Goal: Task Accomplishment & Management: Complete application form

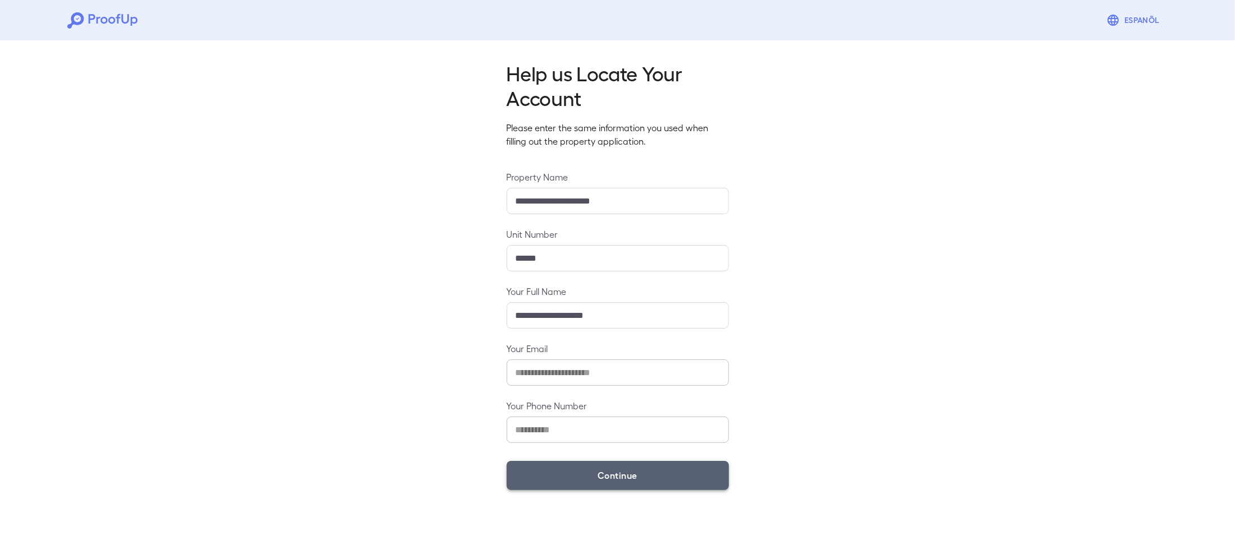
click at [541, 489] on button "Continue" at bounding box center [618, 475] width 222 height 29
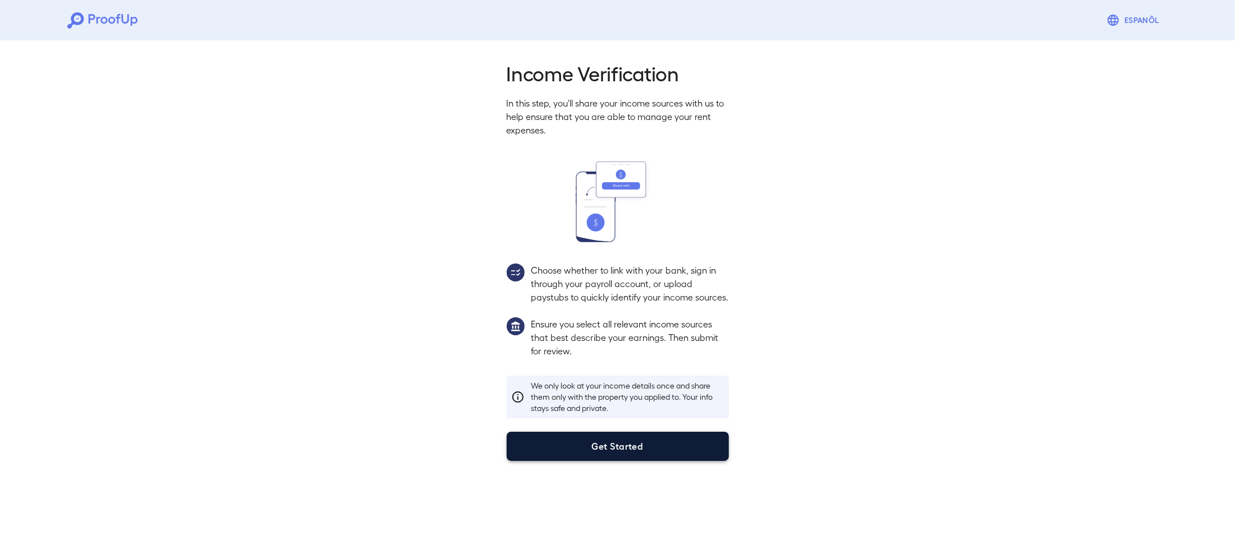
click at [539, 461] on button "Get Started" at bounding box center [618, 446] width 222 height 29
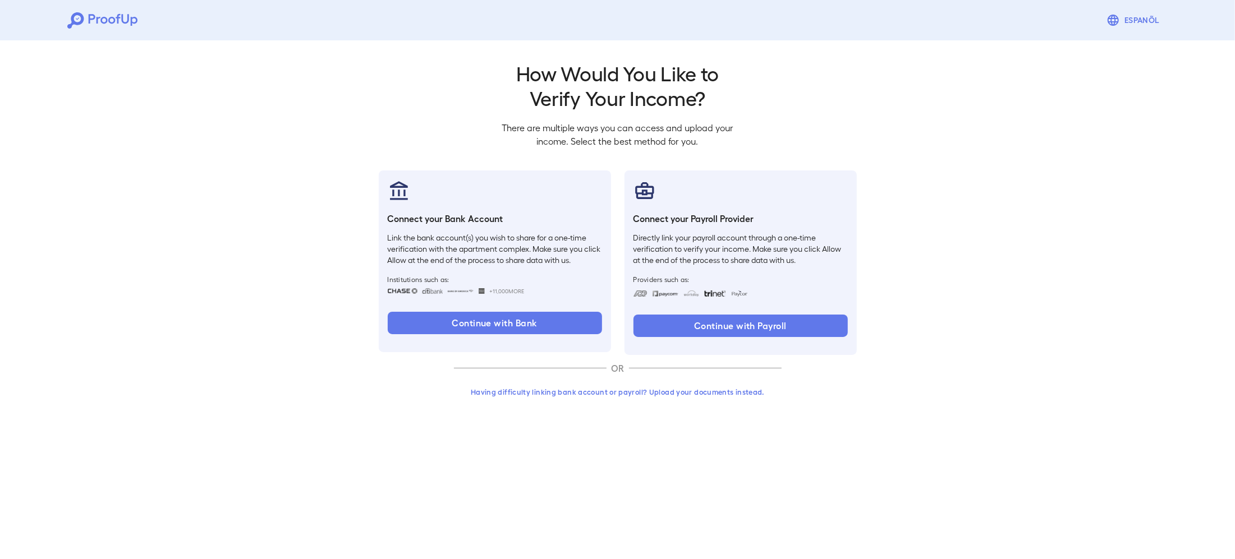
click at [489, 396] on button "Having difficulty linking bank account or payroll? Upload your documents instea…" at bounding box center [618, 392] width 328 height 20
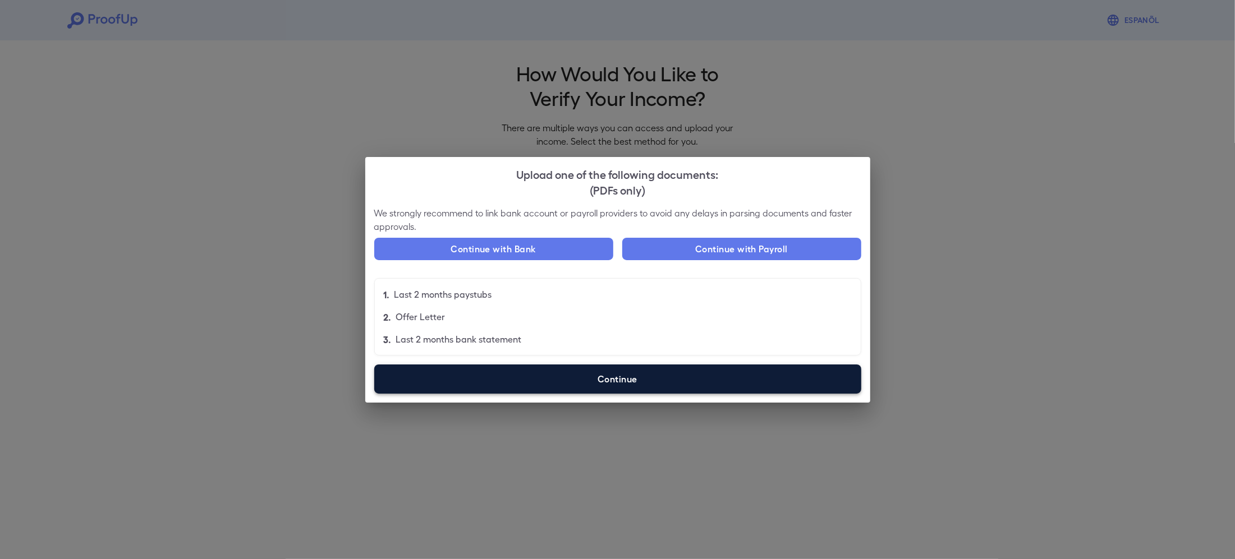
click at [600, 380] on label "Continue" at bounding box center [617, 379] width 487 height 29
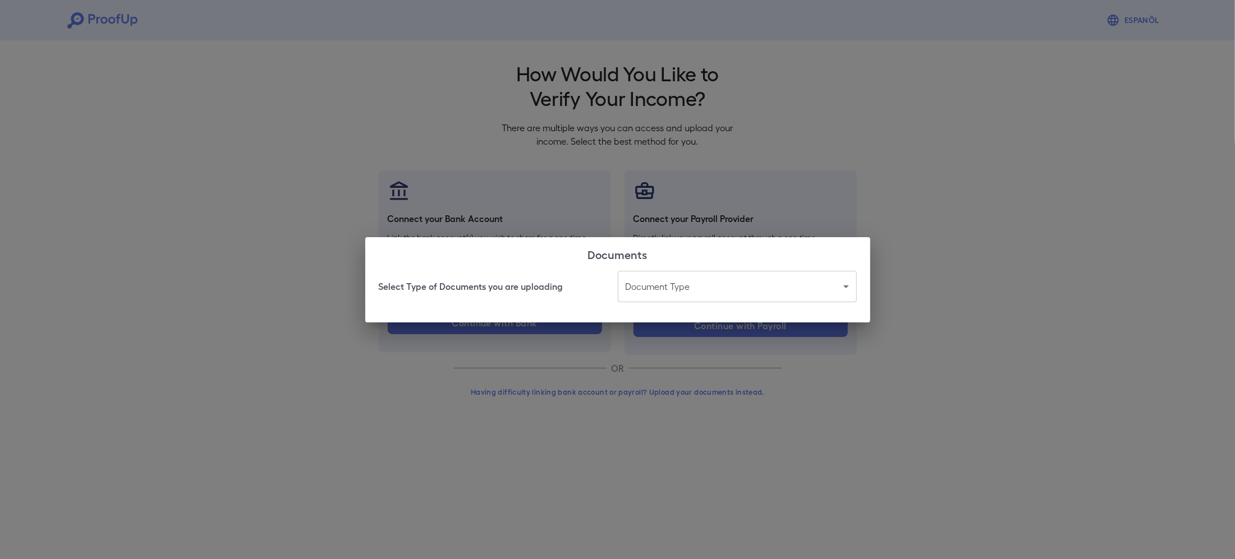
click at [695, 293] on body "Espanõl Go back How Would You Like to Verify Your Income? There are multiple wa…" at bounding box center [617, 214] width 1235 height 429
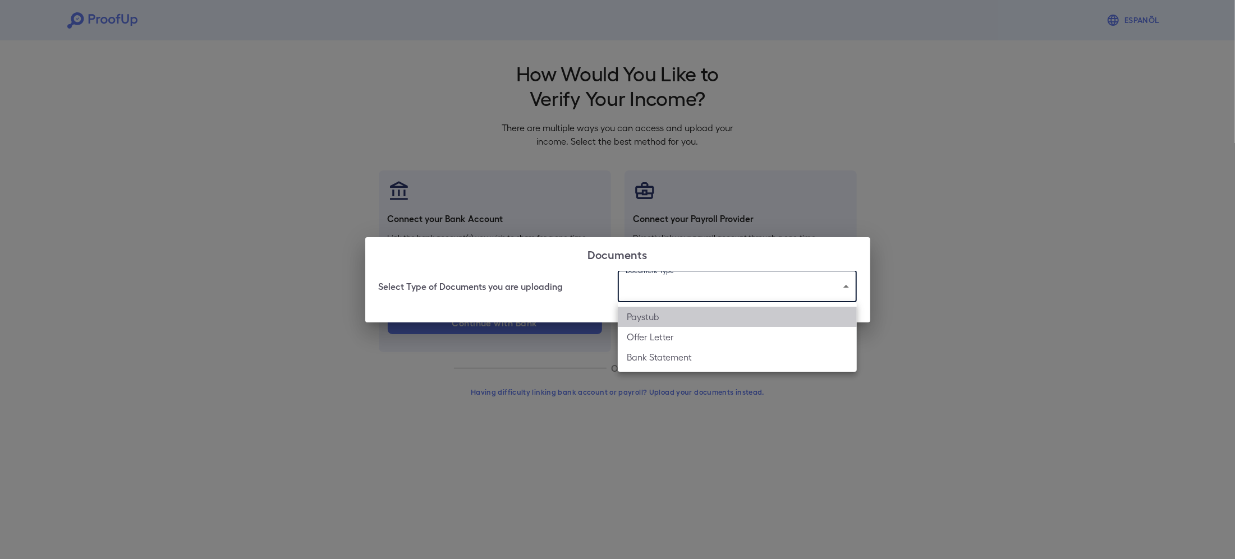
click at [676, 322] on li "Paystub" at bounding box center [737, 317] width 239 height 20
type input "*******"
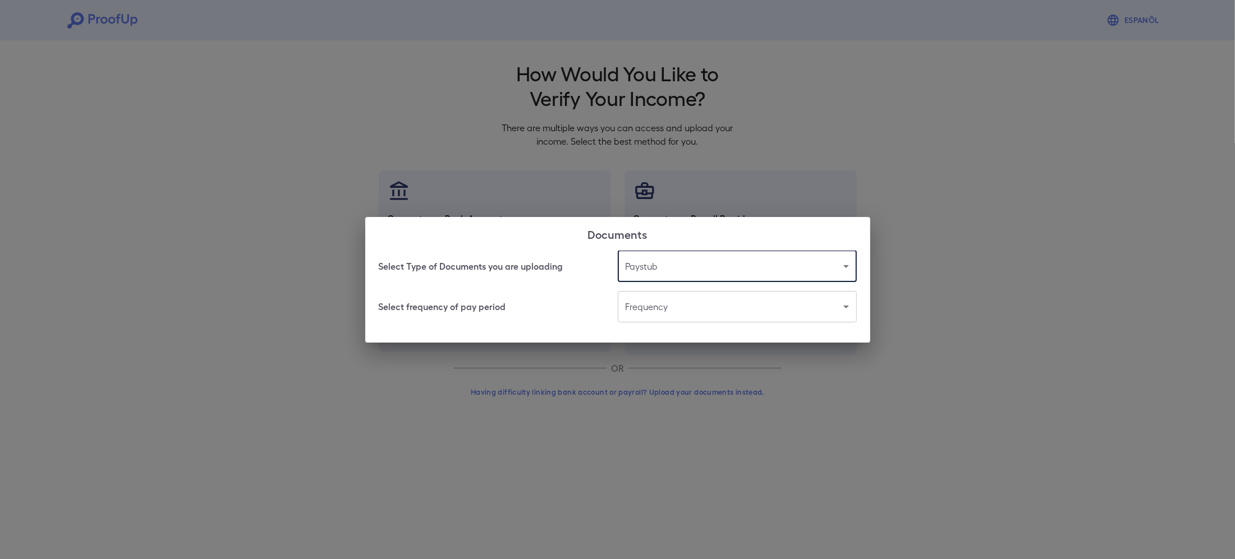
click at [668, 311] on body "Espanõl Go back How Would You Like to Verify Your Income? There are multiple wa…" at bounding box center [617, 214] width 1235 height 429
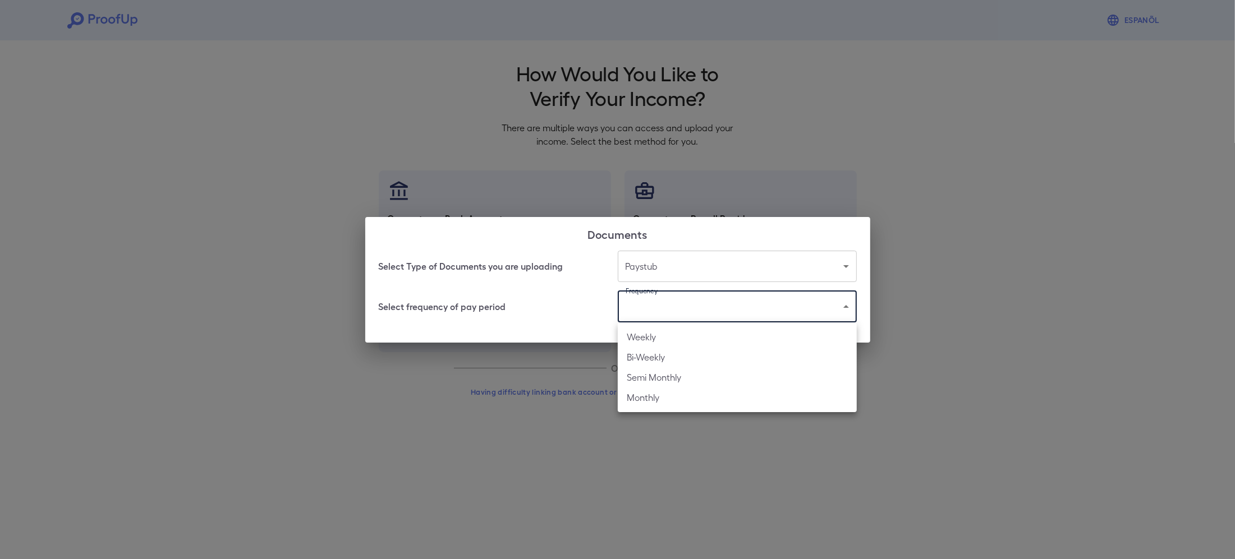
click at [663, 401] on li "Monthly" at bounding box center [737, 398] width 239 height 20
type input "*******"
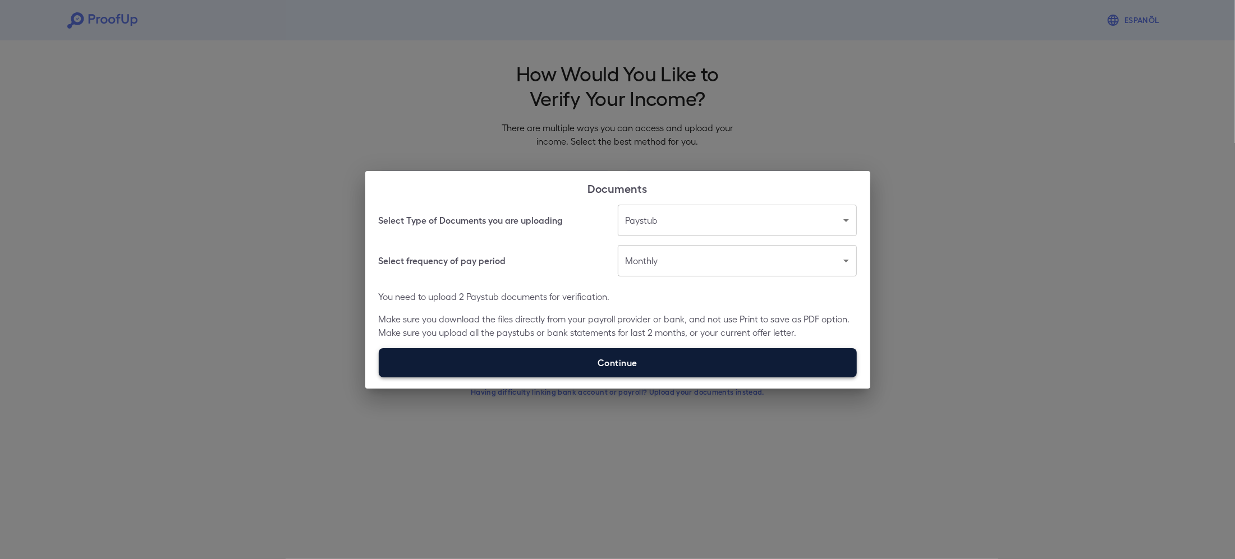
click at [609, 357] on label "Continue" at bounding box center [618, 362] width 478 height 29
click at [379, 377] on input "Continue" at bounding box center [379, 377] width 1 height 1
type input "**********"
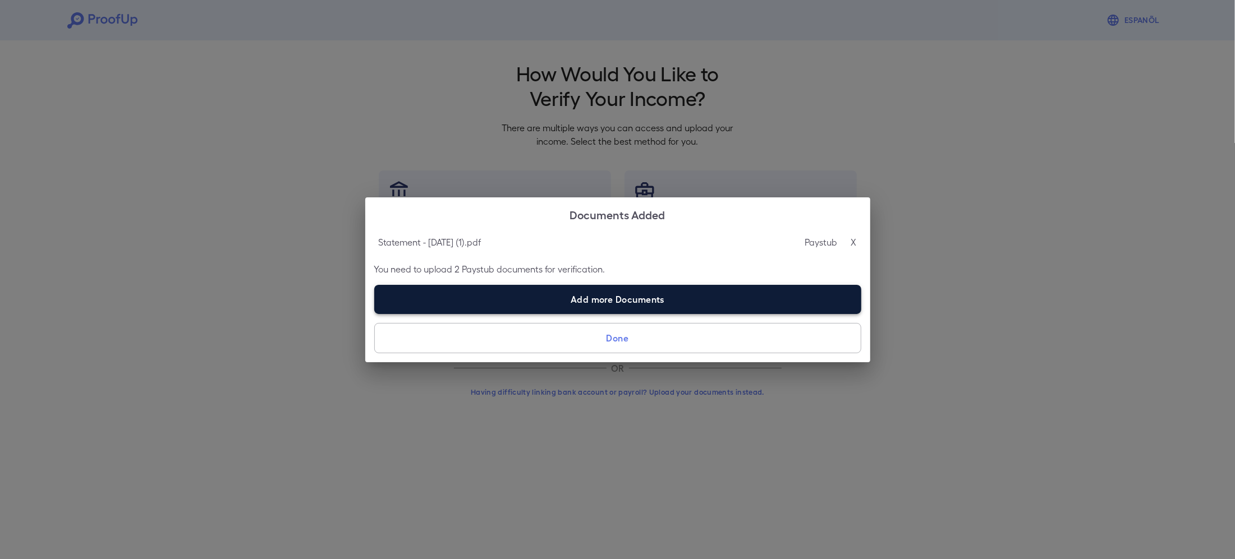
click at [496, 299] on label "Add more Documents" at bounding box center [617, 299] width 487 height 29
click at [375, 314] on input "Add more Documents" at bounding box center [374, 314] width 1 height 1
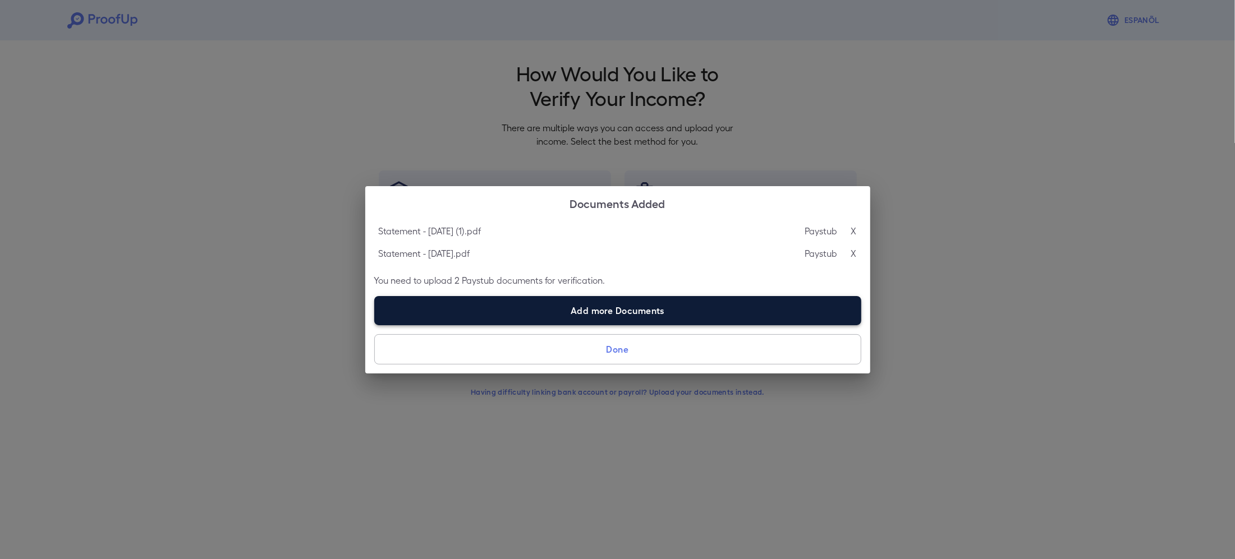
click at [463, 311] on label "Add more Documents" at bounding box center [617, 310] width 487 height 29
click at [375, 325] on input "Add more Documents" at bounding box center [374, 325] width 1 height 1
type input "**********"
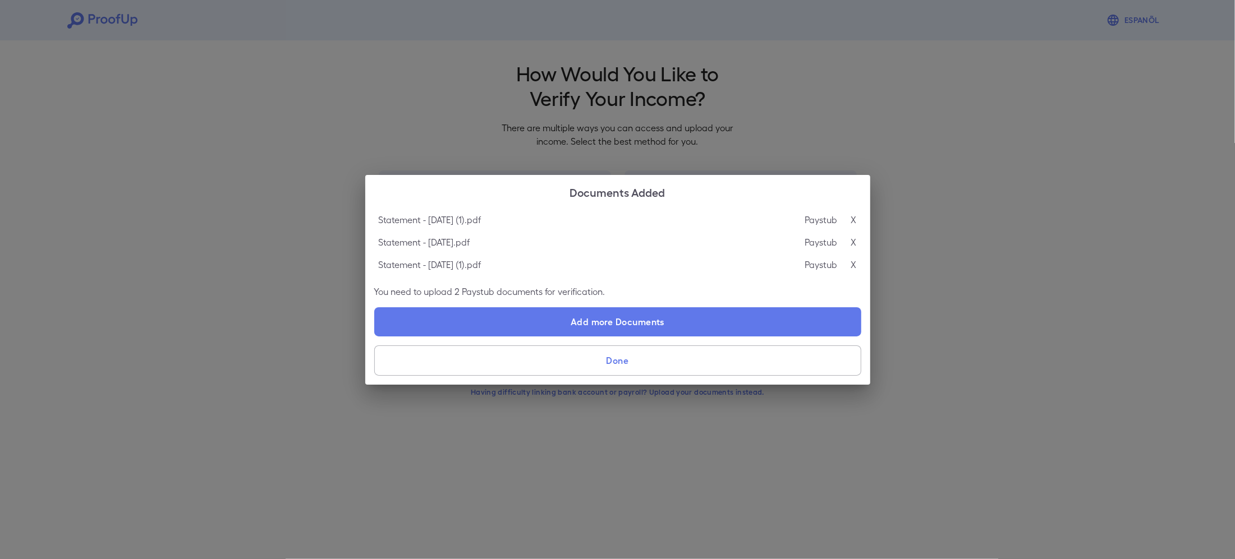
click at [586, 357] on button "Done" at bounding box center [617, 361] width 487 height 30
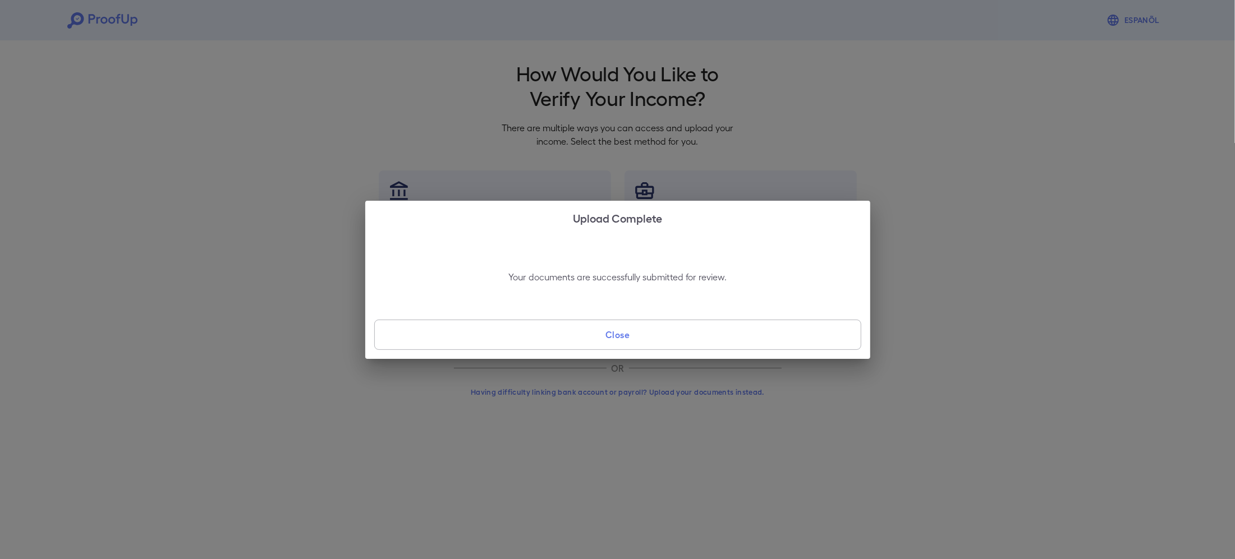
click at [588, 351] on div "Your documents are successfully submitted for review. Close" at bounding box center [617, 297] width 505 height 125
click at [594, 333] on button "Close" at bounding box center [617, 335] width 487 height 30
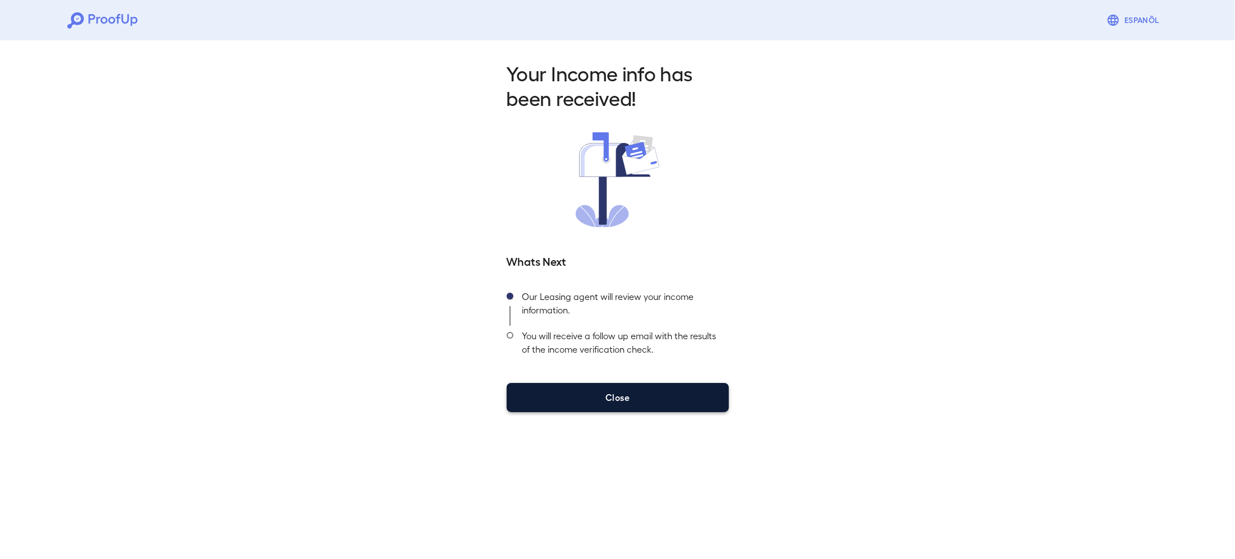
click at [586, 395] on button "Close" at bounding box center [618, 397] width 222 height 29
